Goal: Information Seeking & Learning: Learn about a topic

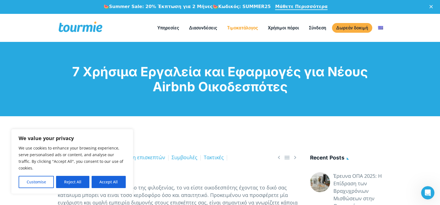
click at [237, 26] on link "Τιμοκατάλογος" at bounding box center [242, 27] width 39 height 7
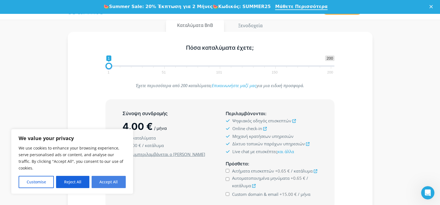
click at [103, 182] on button "Accept All" at bounding box center [109, 182] width 34 height 12
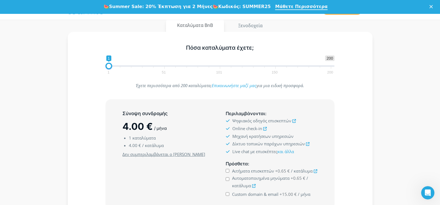
checkbox input "true"
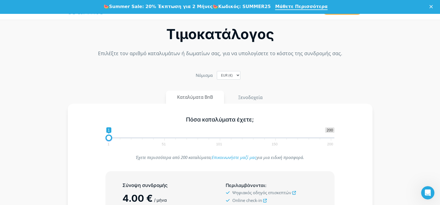
scroll to position [11, 0]
click at [164, 146] on span "1 51 101 150 200" at bounding box center [220, 142] width 222 height 7
drag, startPoint x: 113, startPoint y: 155, endPoint x: 166, endPoint y: 159, distance: 53.5
click at [166, 146] on span "1 200 0 0 50 1 51 101 150 200" at bounding box center [219, 137] width 229 height 18
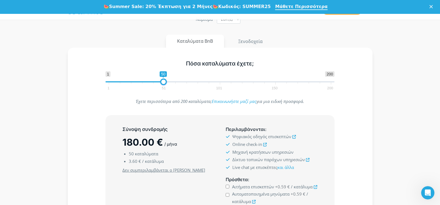
scroll to position [66, 0]
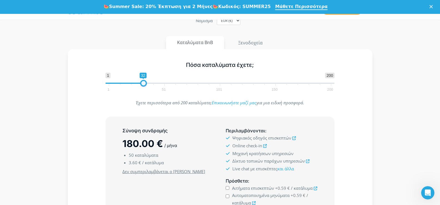
type input "30"
drag, startPoint x: 166, startPoint y: 99, endPoint x: 143, endPoint y: 100, distance: 22.2
click at [143, 87] on span at bounding box center [141, 83] width 7 height 7
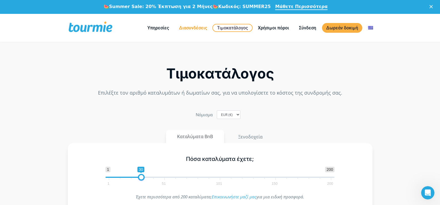
click at [195, 28] on link "Διασυνδέσεις" at bounding box center [193, 27] width 36 height 7
